Goal: Transaction & Acquisition: Purchase product/service

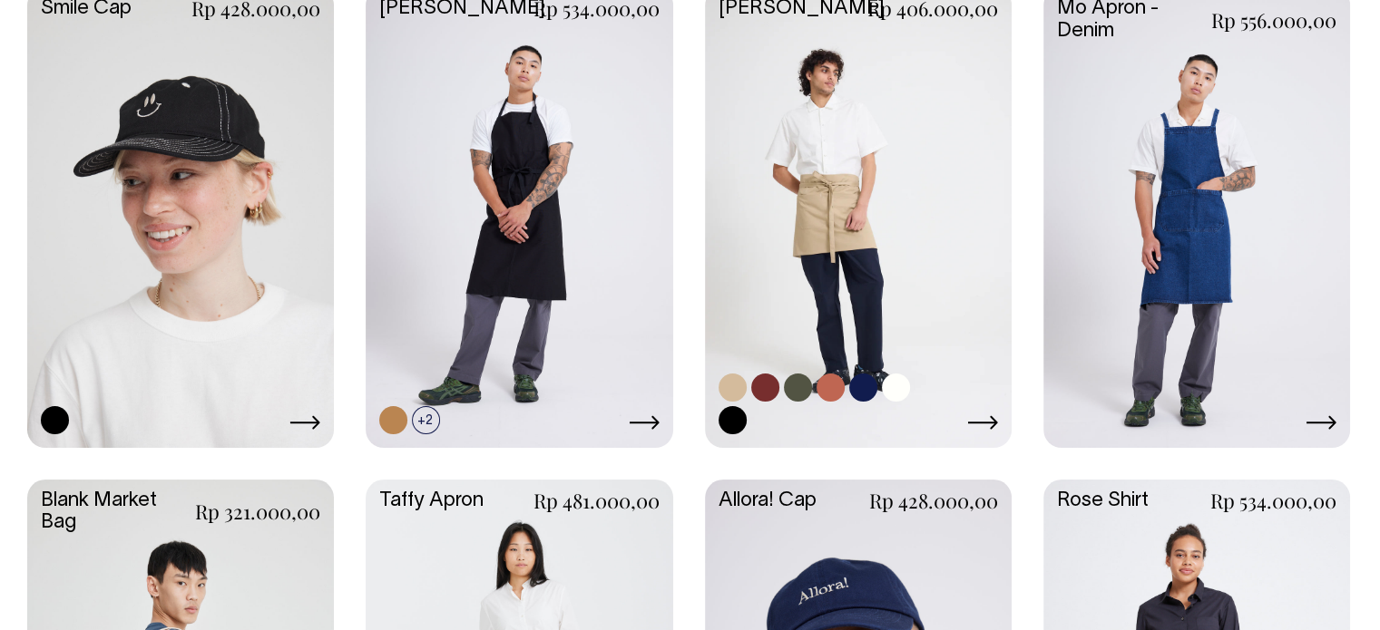
click at [893, 239] on link at bounding box center [858, 215] width 307 height 456
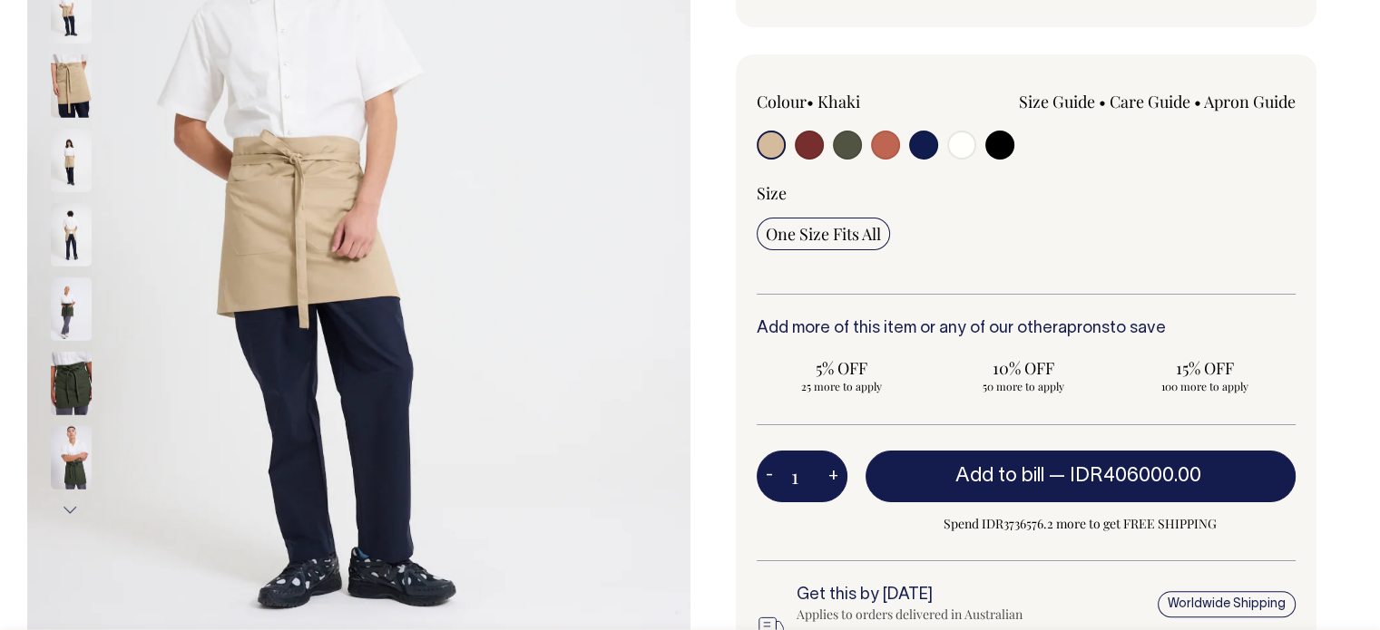
scroll to position [363, 0]
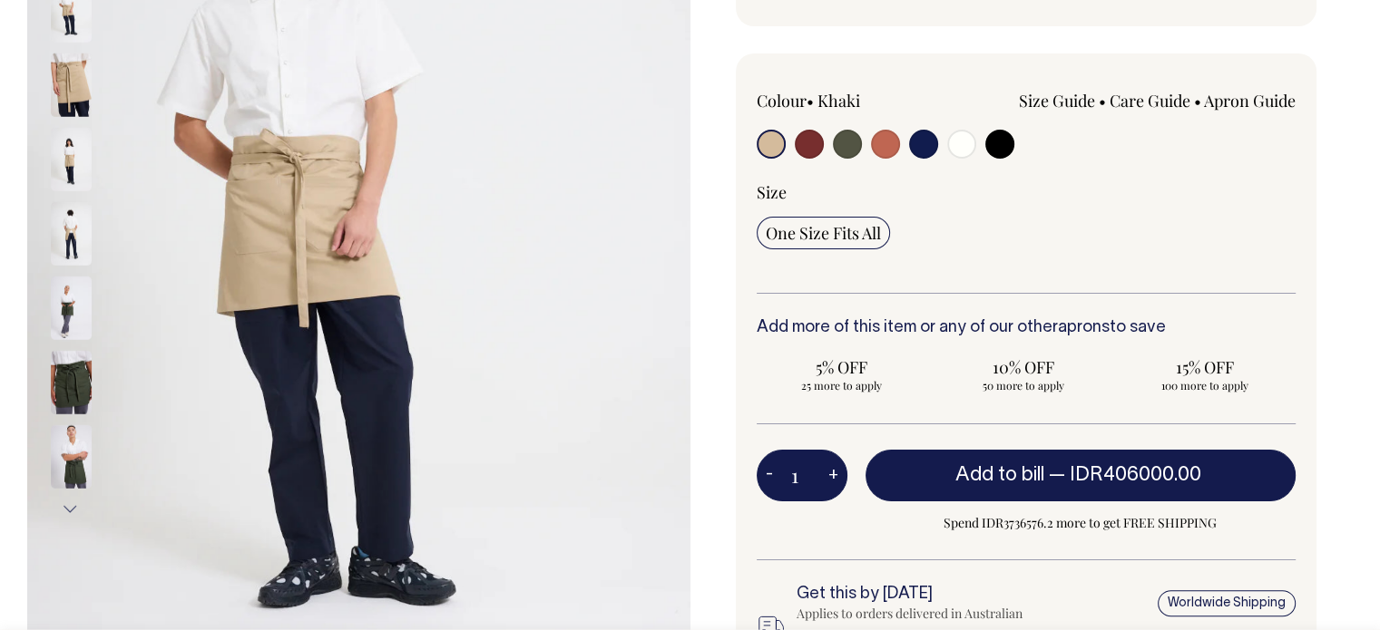
click at [75, 229] on img at bounding box center [71, 232] width 41 height 63
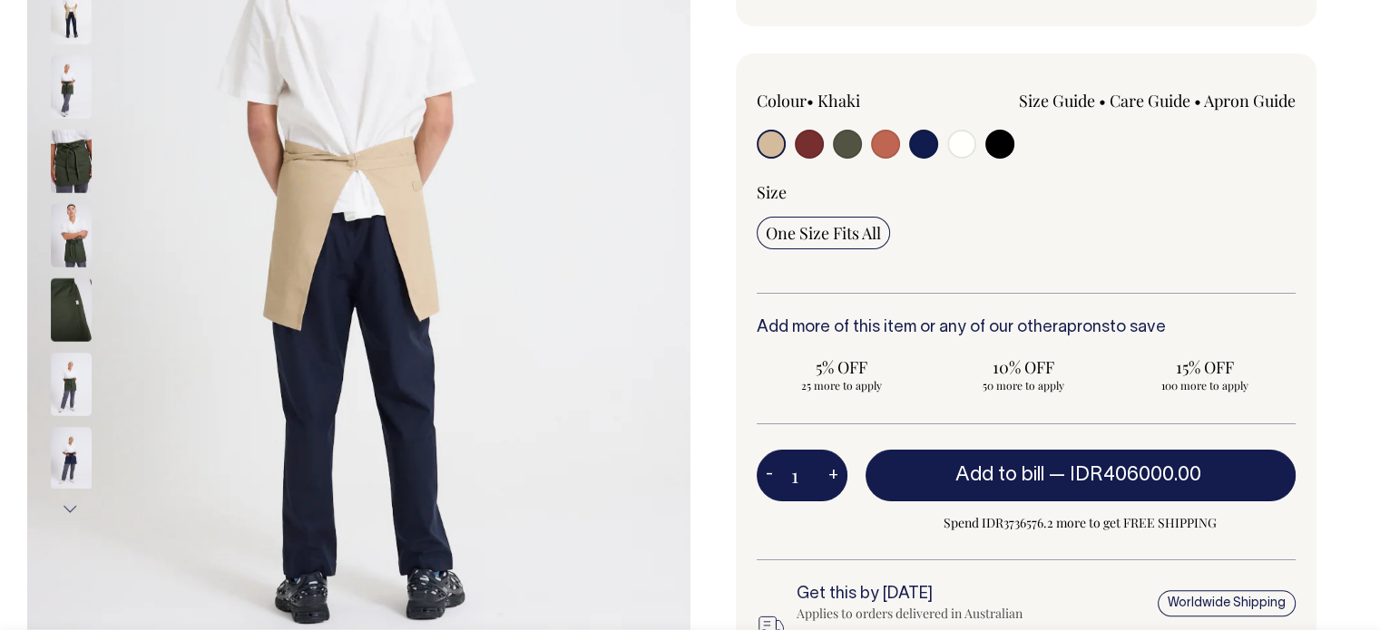
click at [73, 155] on img at bounding box center [71, 160] width 41 height 63
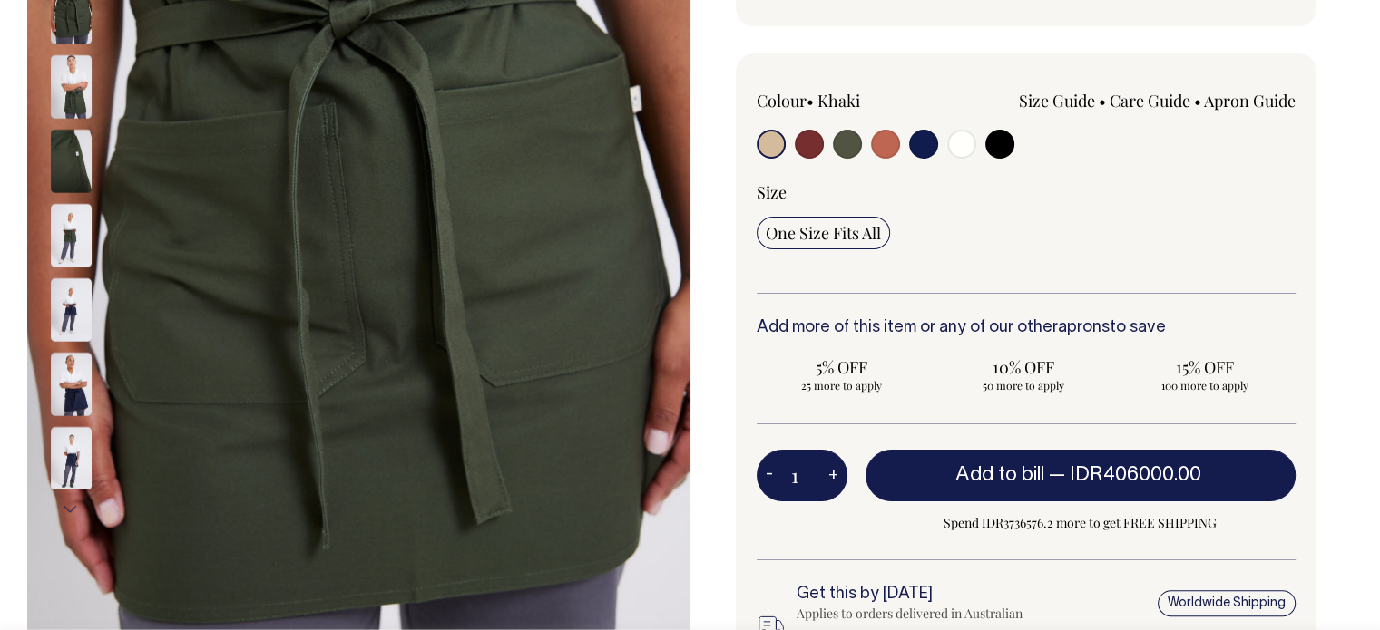
click at [486, 326] on img at bounding box center [358, 229] width 663 height 995
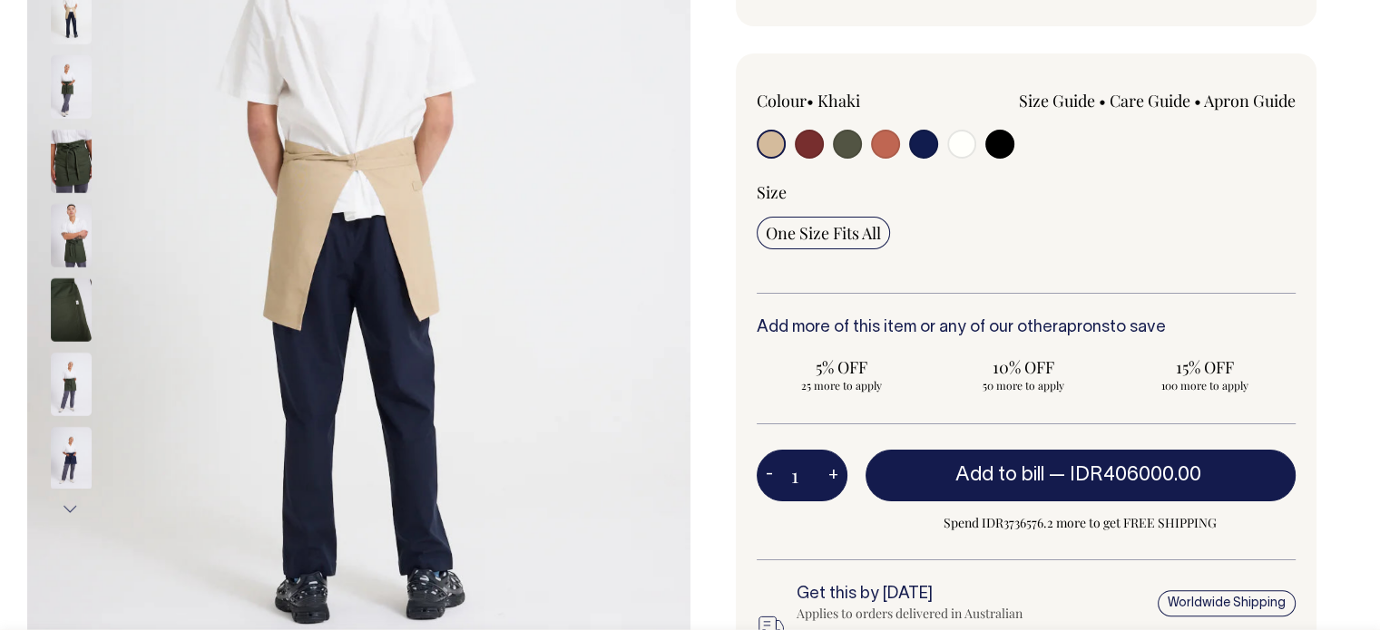
click at [1362, 216] on div "Previous Next" at bounding box center [690, 291] width 1380 height 1119
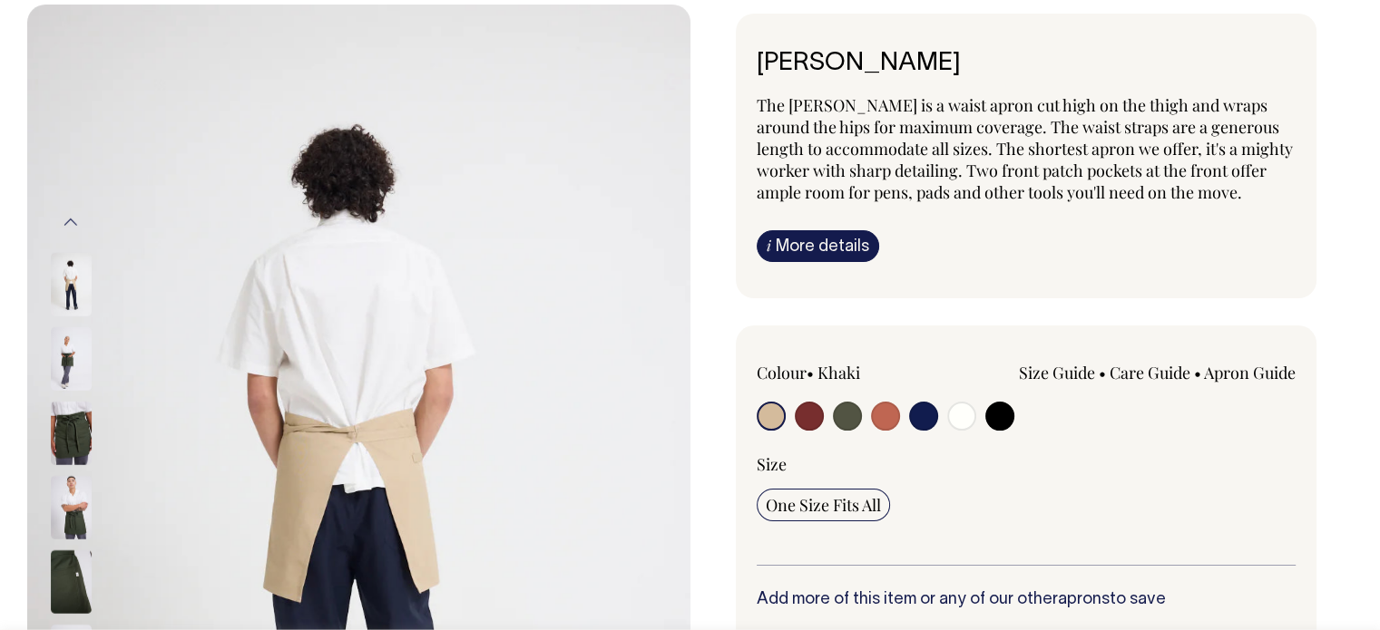
scroll to position [91, 0]
